Goal: Information Seeking & Learning: Find specific fact

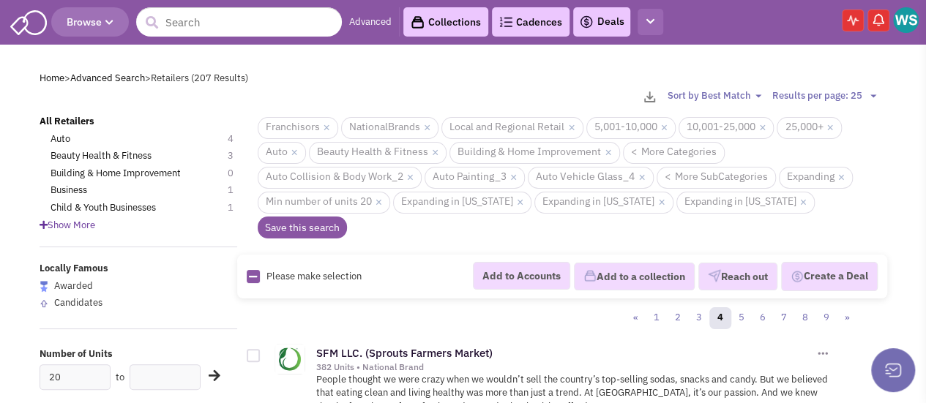
click at [653, 18] on icon "button" at bounding box center [650, 22] width 8 height 10
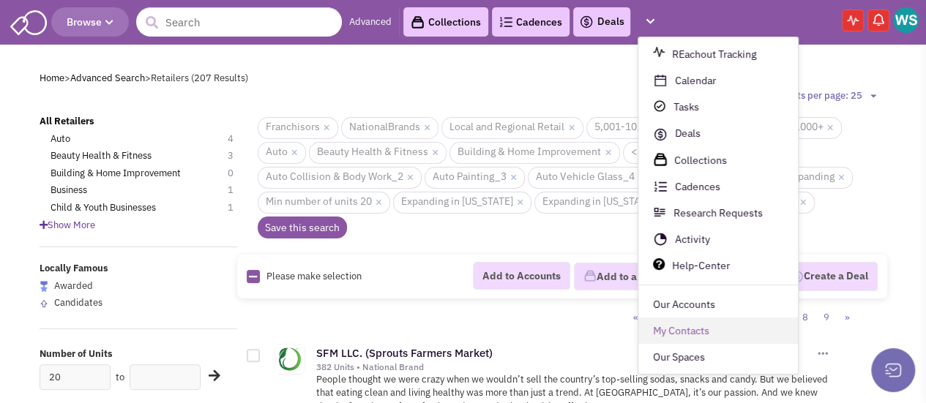
click at [688, 335] on link "My Contacts" at bounding box center [718, 331] width 160 height 26
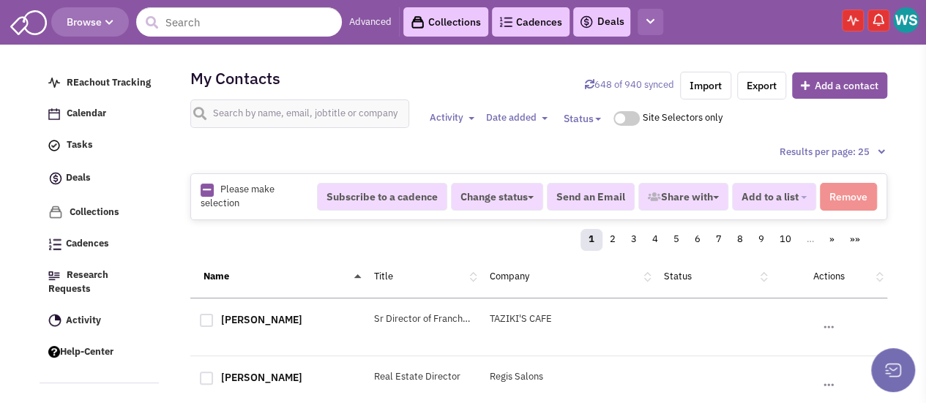
click at [651, 24] on icon "button" at bounding box center [650, 22] width 8 height 10
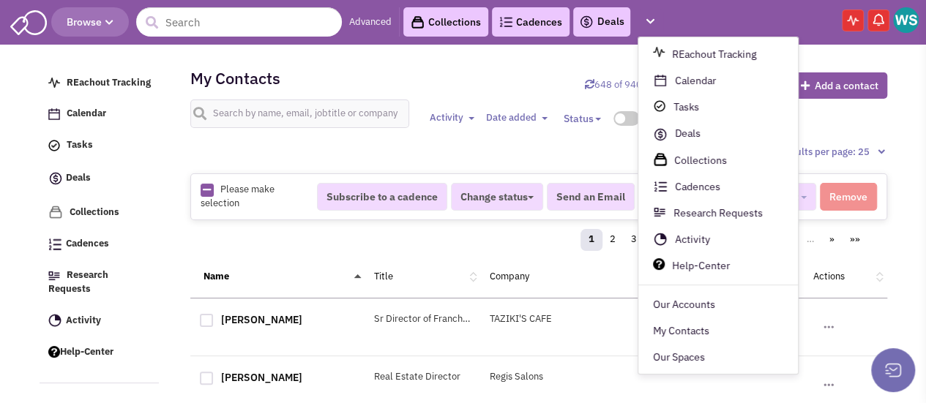
click at [498, 67] on div "My Contacts 648 of 940 synced Import Export Add a contact Activity Toggle Dropd…" at bounding box center [538, 101] width 697 height 88
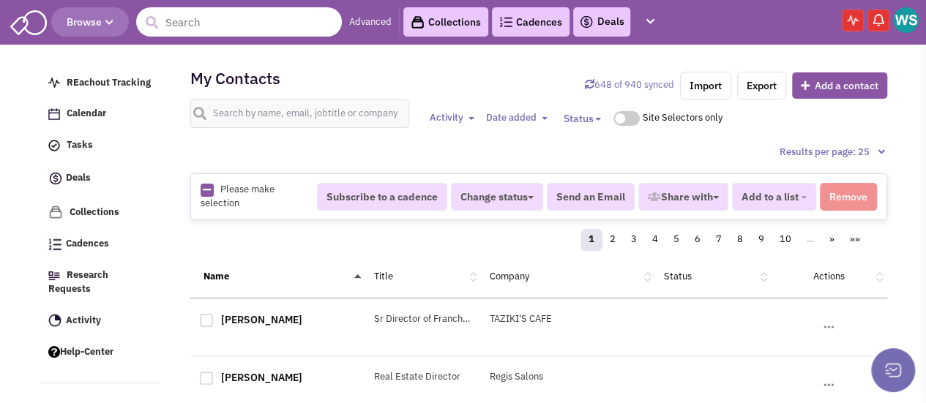
click at [201, 24] on input "text" at bounding box center [239, 21] width 206 height 29
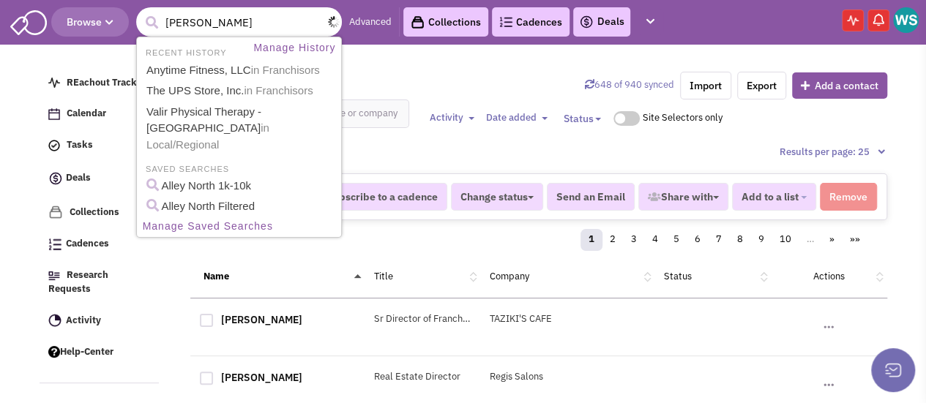
type input "sheetz"
click at [141, 12] on button "submit" at bounding box center [152, 23] width 22 height 22
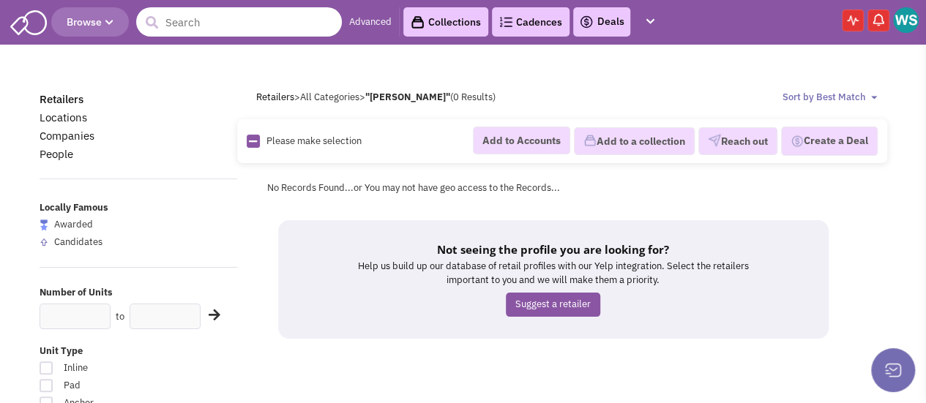
click at [225, 23] on input "text" at bounding box center [239, 21] width 206 height 29
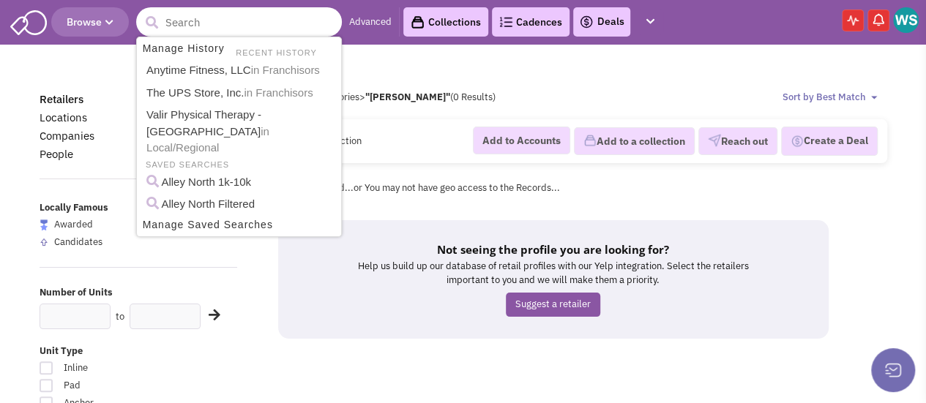
click at [215, 22] on input "text" at bounding box center [239, 21] width 206 height 29
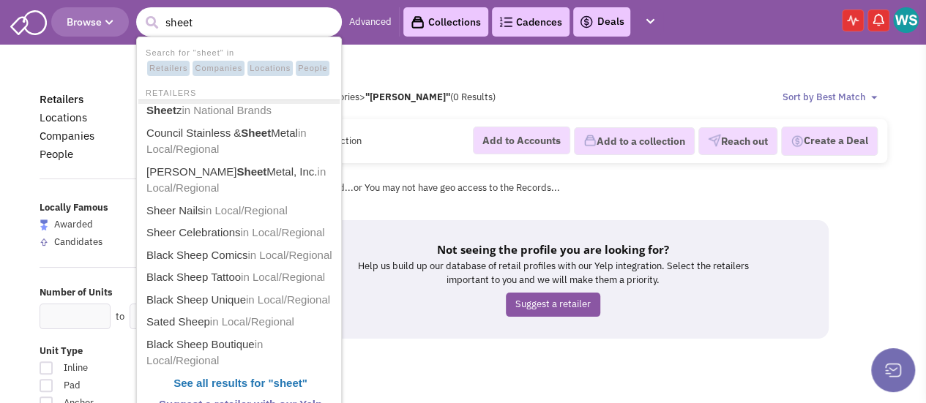
type input "[PERSON_NAME]"
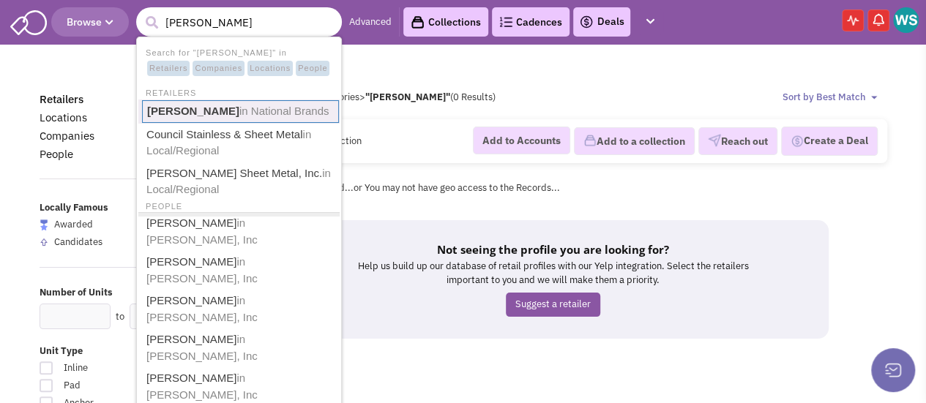
click at [176, 112] on b "[PERSON_NAME]" at bounding box center [193, 111] width 92 height 12
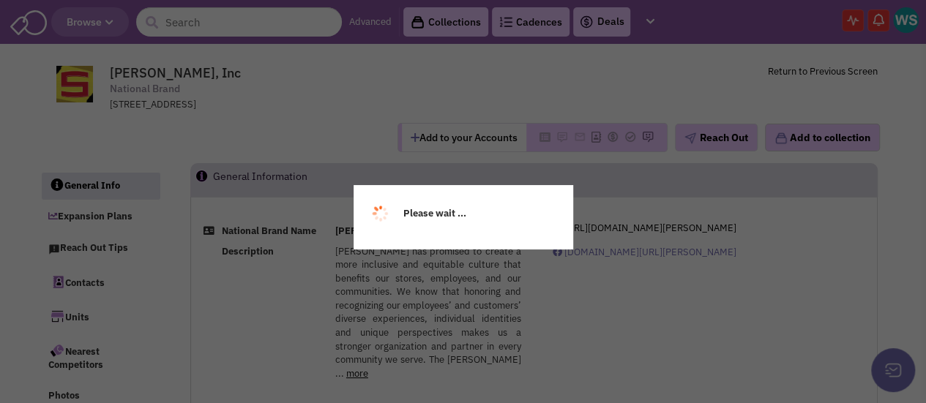
select select
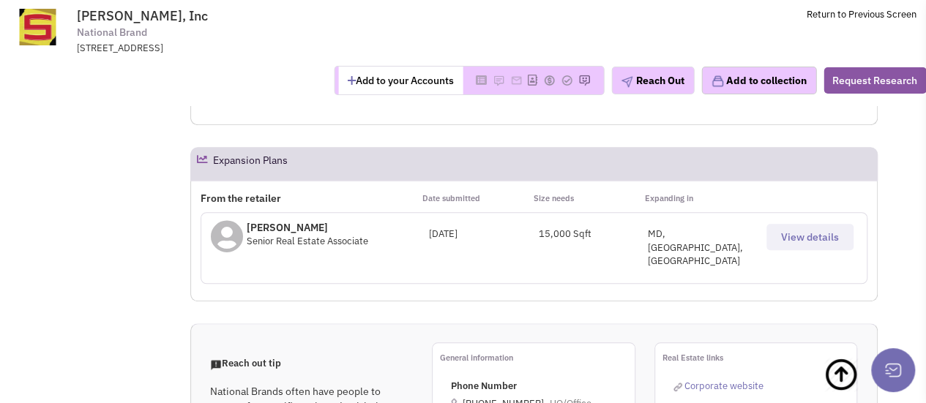
scroll to position [468, 0]
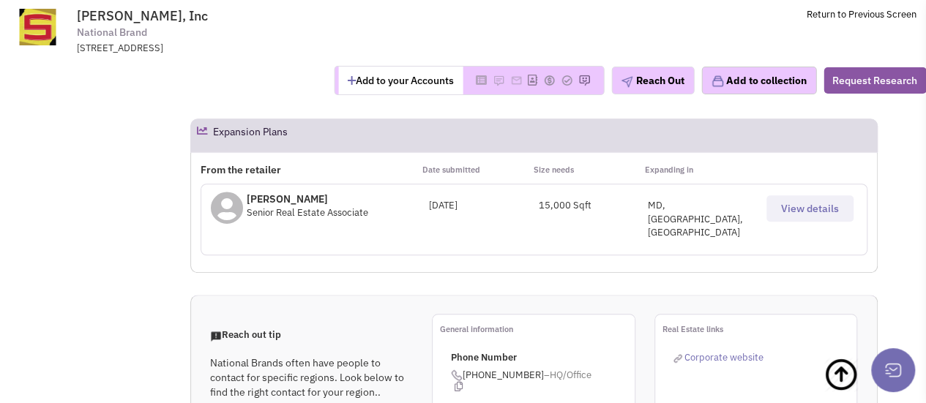
select select
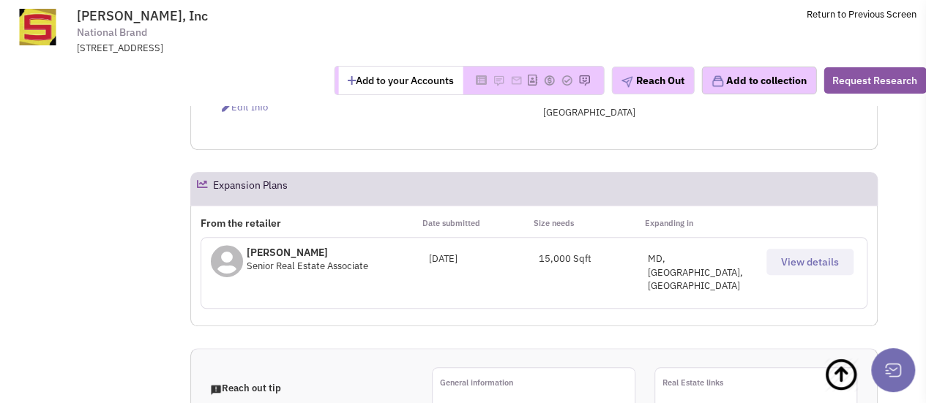
scroll to position [394, 0]
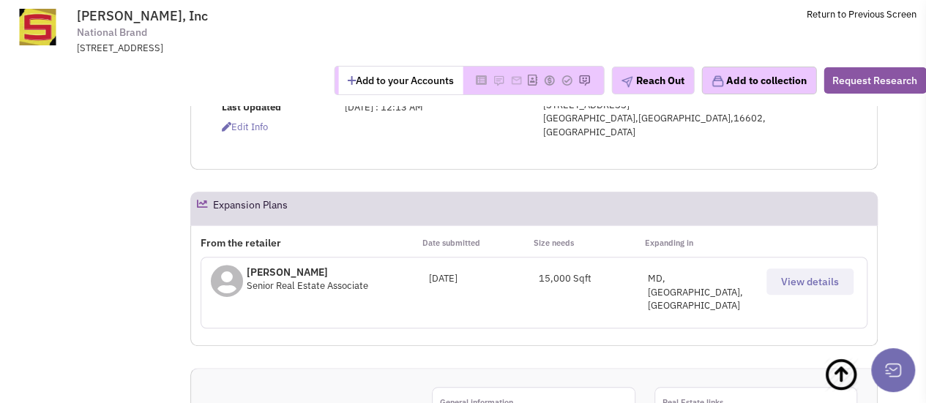
click at [798, 275] on span "View details" at bounding box center [810, 281] width 58 height 13
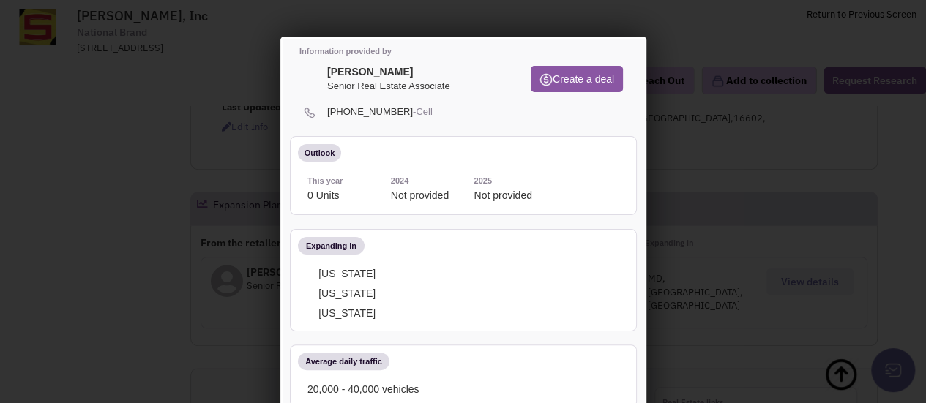
scroll to position [0, 0]
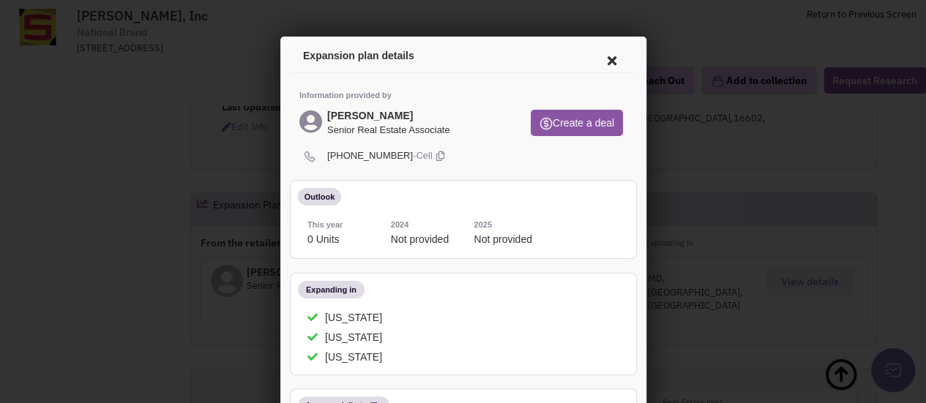
click at [599, 60] on icon at bounding box center [608, 58] width 31 height 35
